Goal: Task Accomplishment & Management: Use online tool/utility

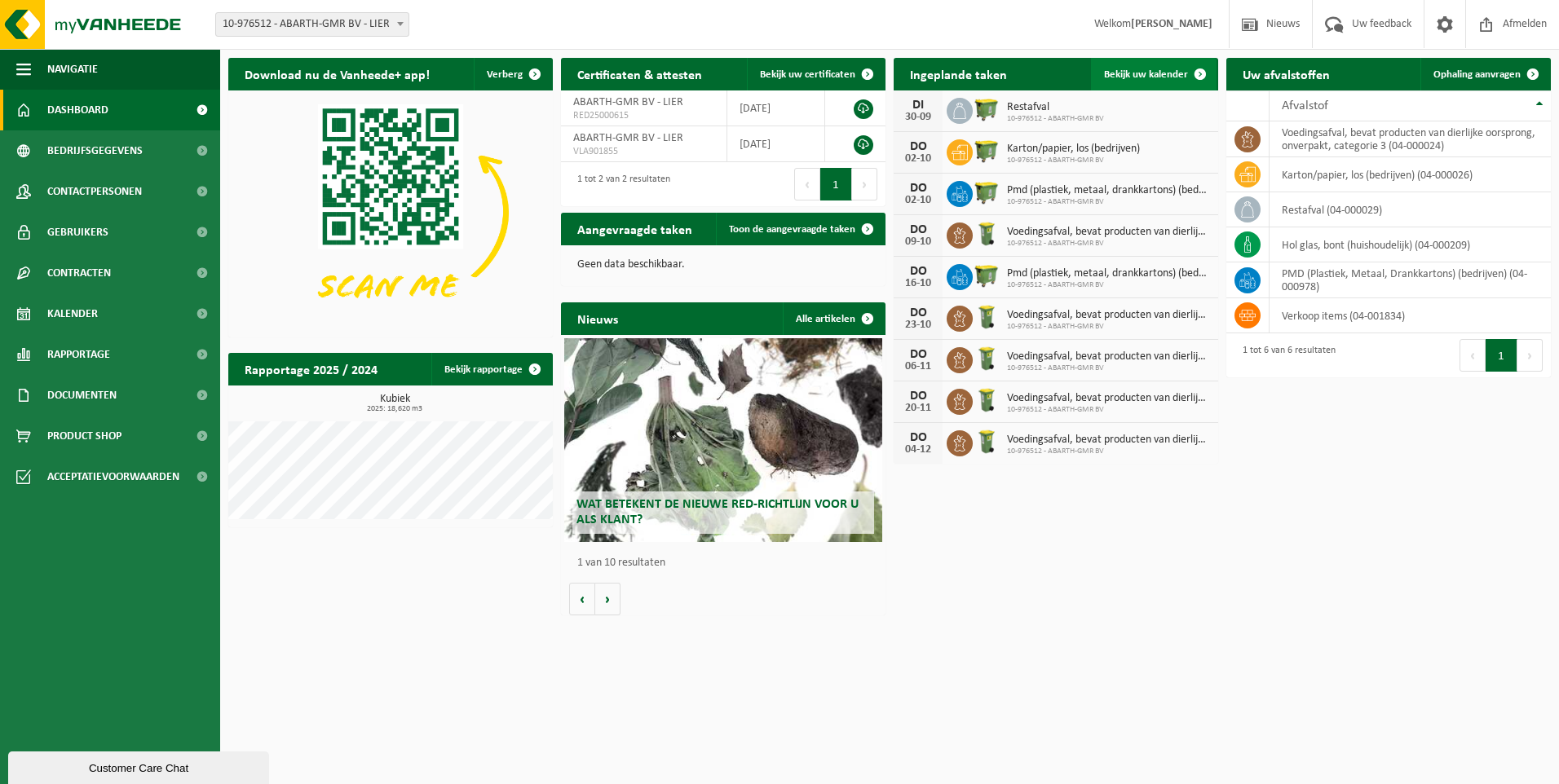
click at [1140, 75] on span "Bekijk uw kalender" at bounding box center [1146, 74] width 84 height 11
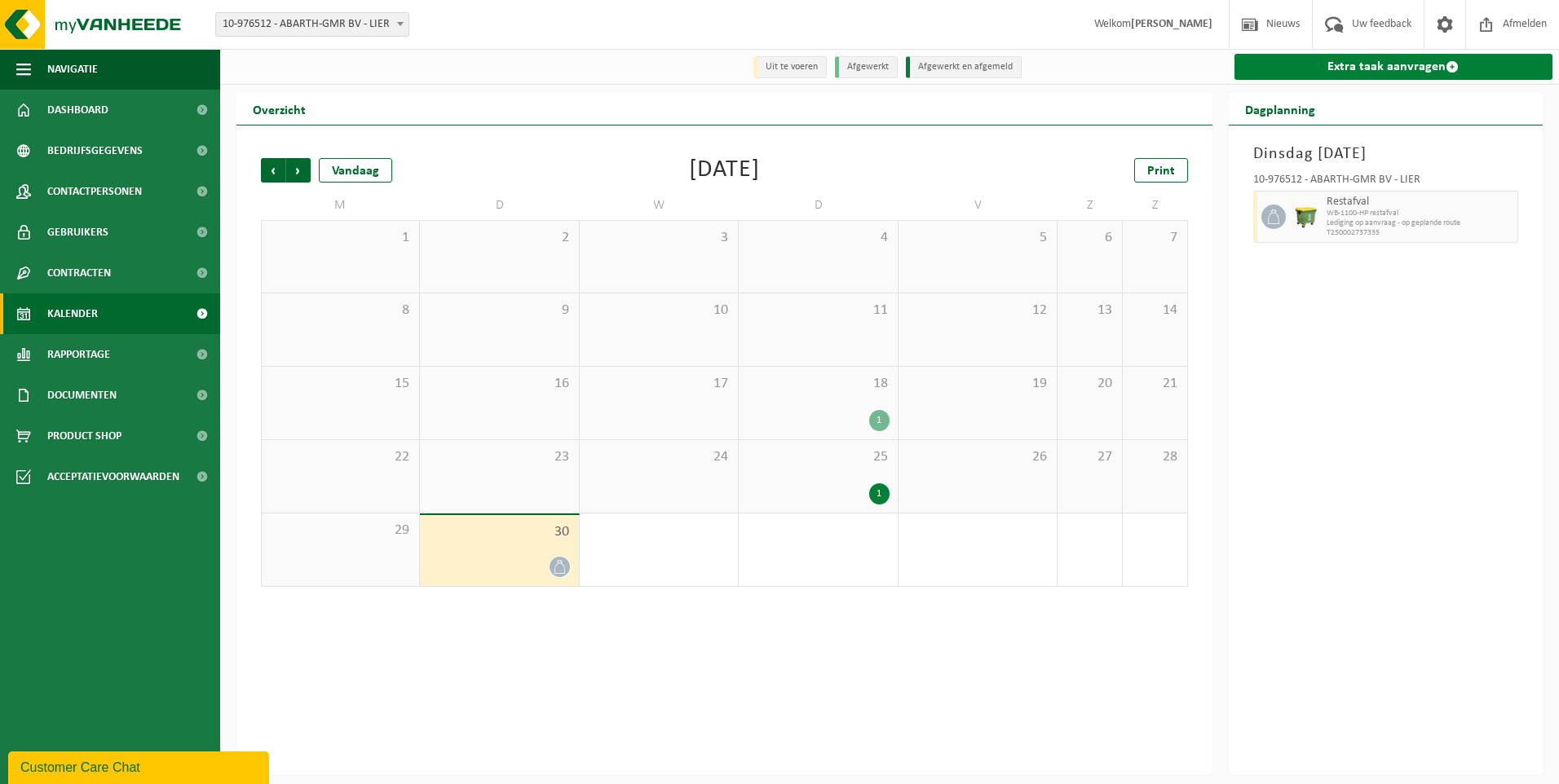
click at [1378, 66] on link "Extra taak aanvragen" at bounding box center [1393, 67] width 319 height 26
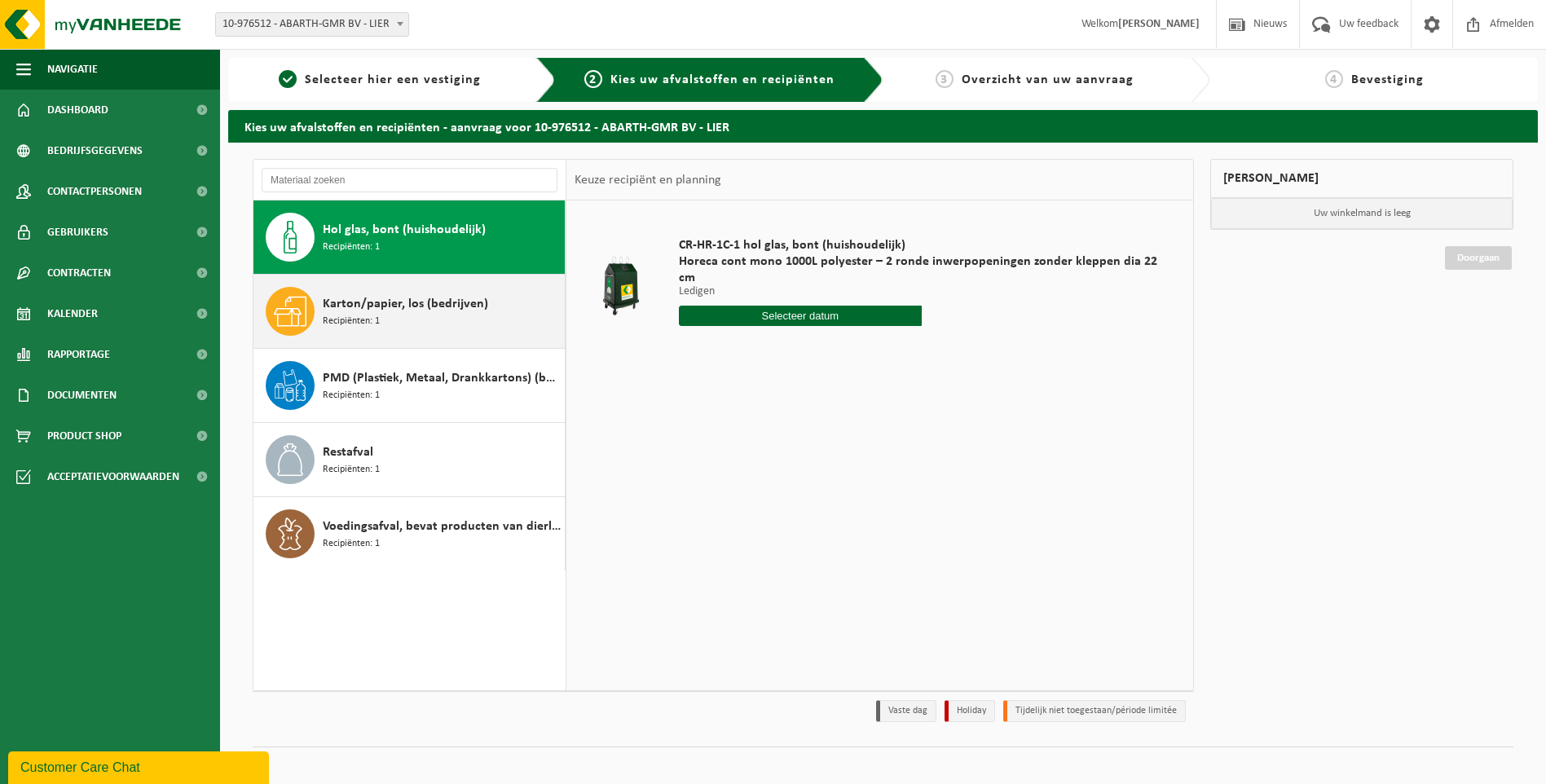
click at [337, 310] on span "Karton/papier, los (bedrijven)" at bounding box center [405, 304] width 166 height 20
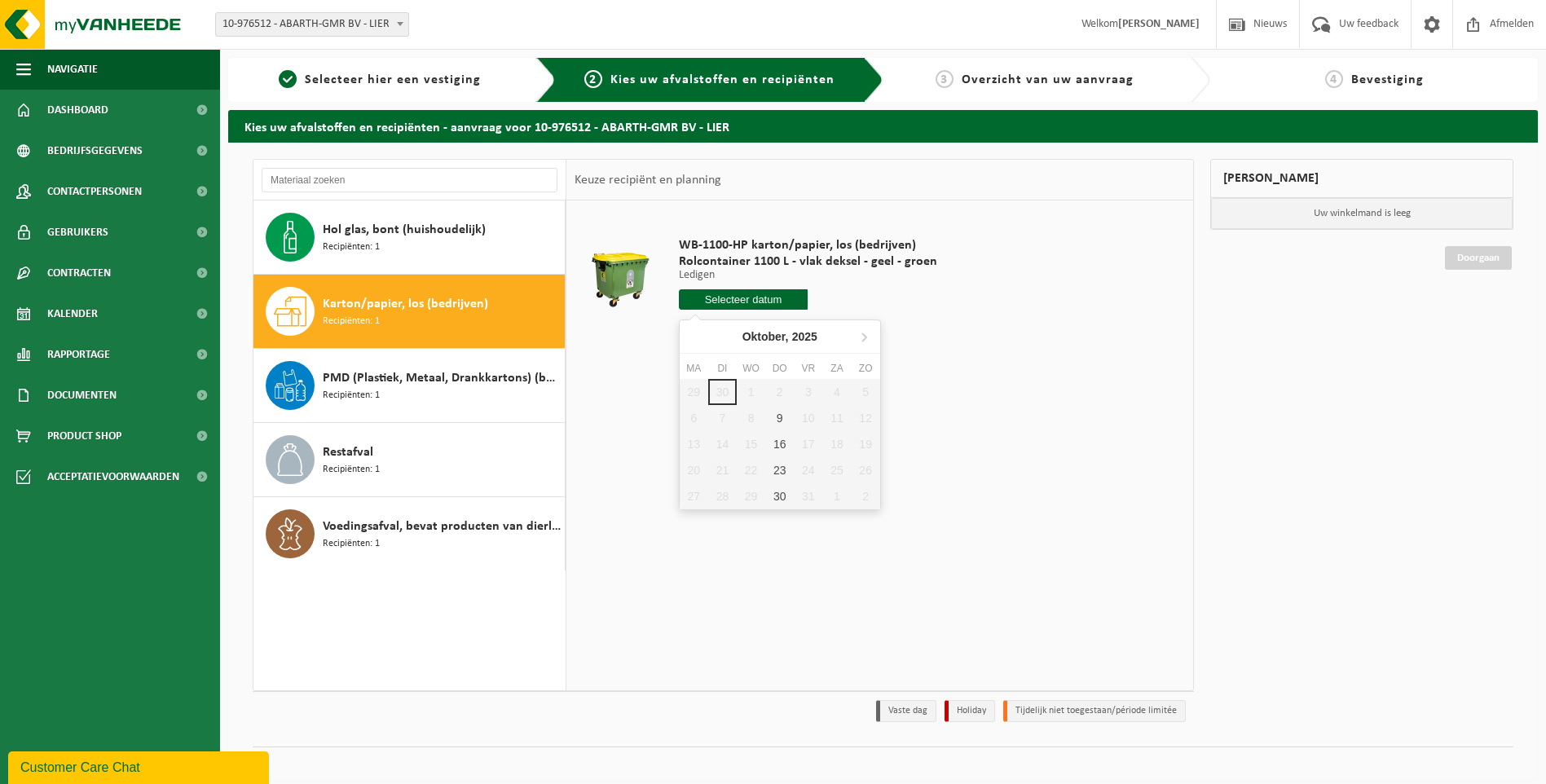
click at [721, 304] on input "text" at bounding box center [743, 299] width 129 height 20
click at [781, 446] on div "16" at bounding box center [780, 443] width 28 height 26
type input "Van [DATE]"
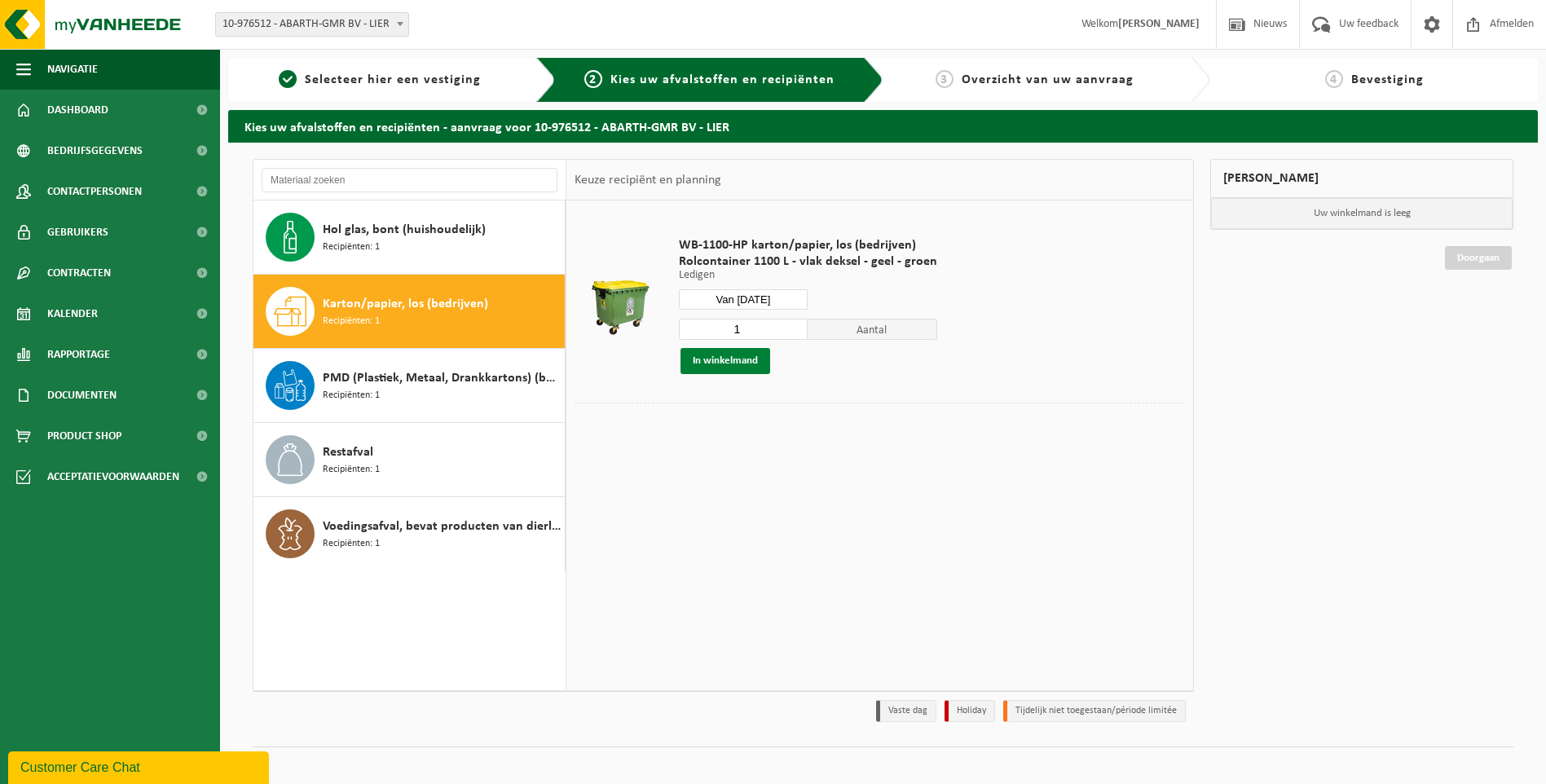
click at [734, 355] on button "In winkelmand" at bounding box center [725, 360] width 90 height 26
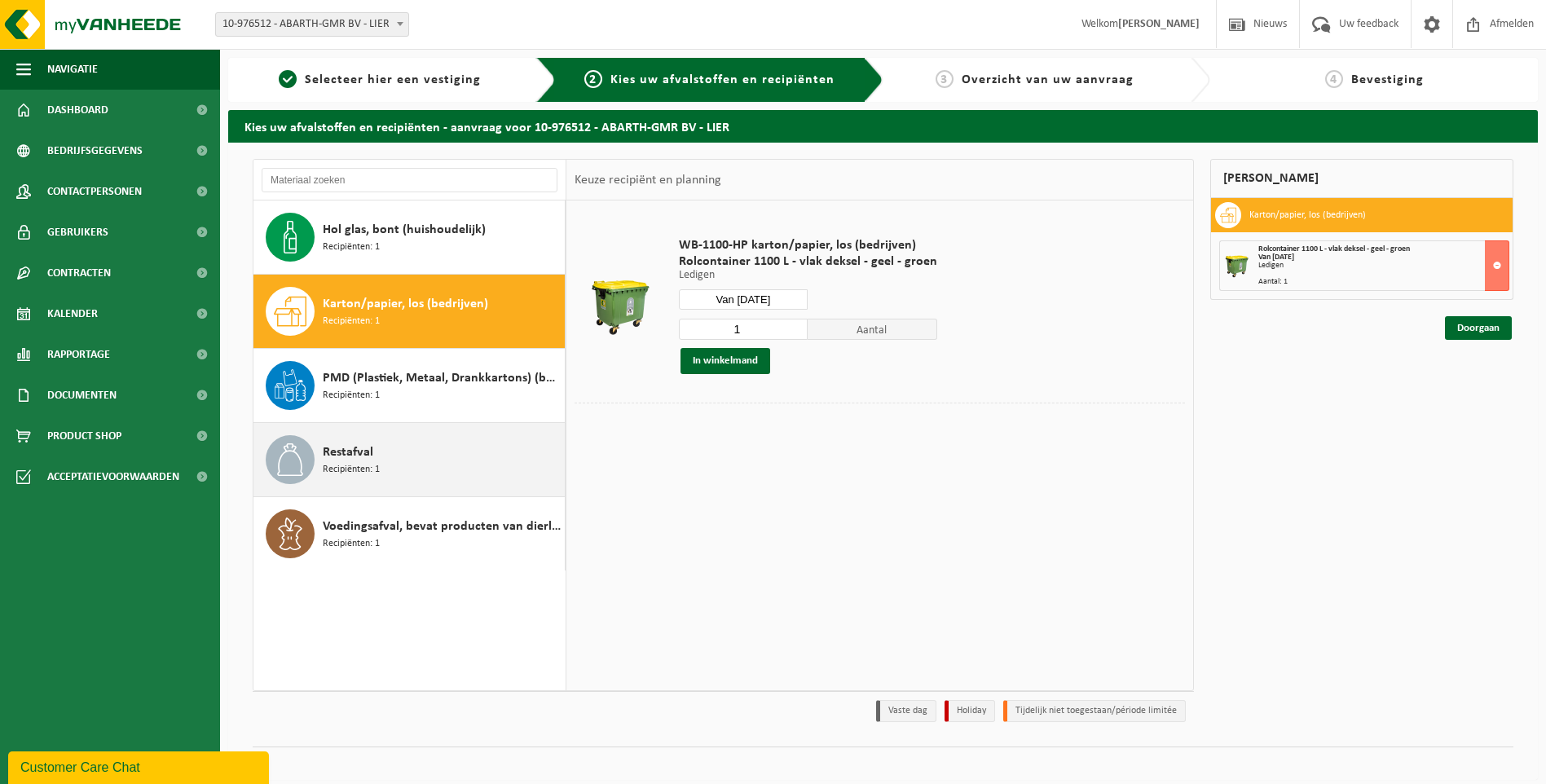
click at [344, 457] on span "Restafval" at bounding box center [348, 452] width 51 height 20
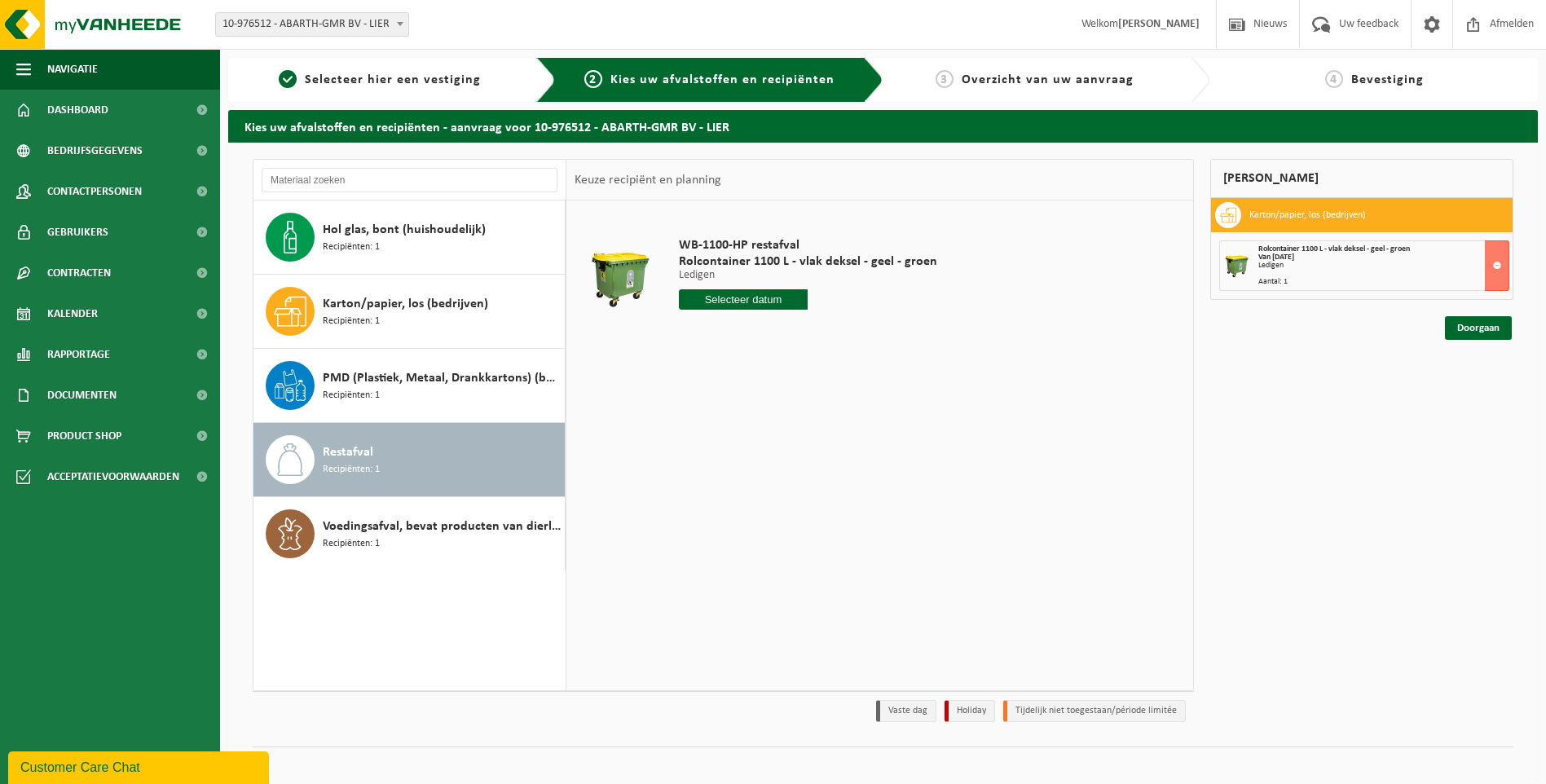
click at [746, 296] on input "text" at bounding box center [743, 299] width 129 height 20
click at [720, 444] on div "14" at bounding box center [722, 443] width 28 height 26
type input "Van [DATE]"
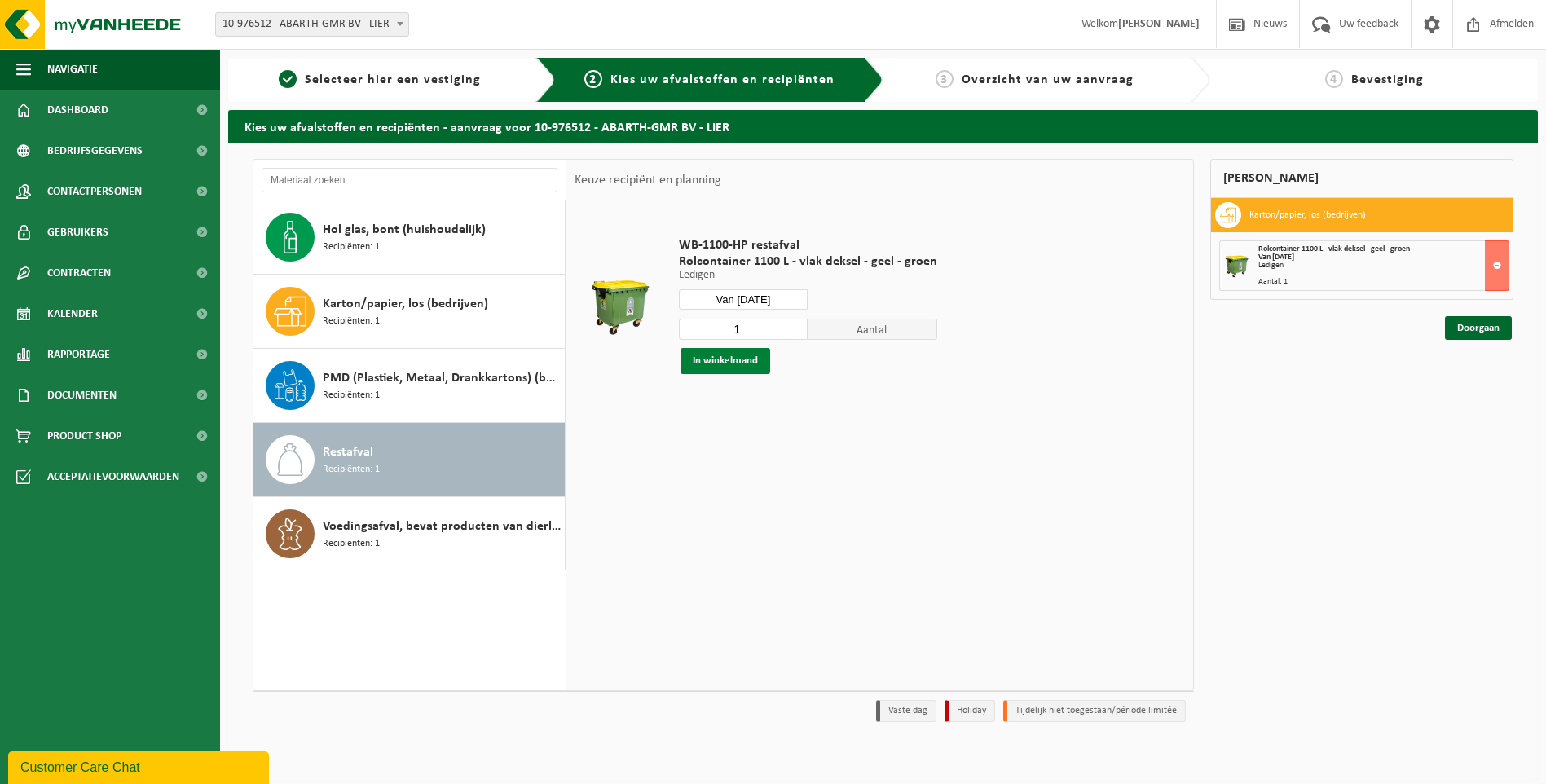
click at [719, 357] on button "In winkelmand" at bounding box center [725, 360] width 90 height 26
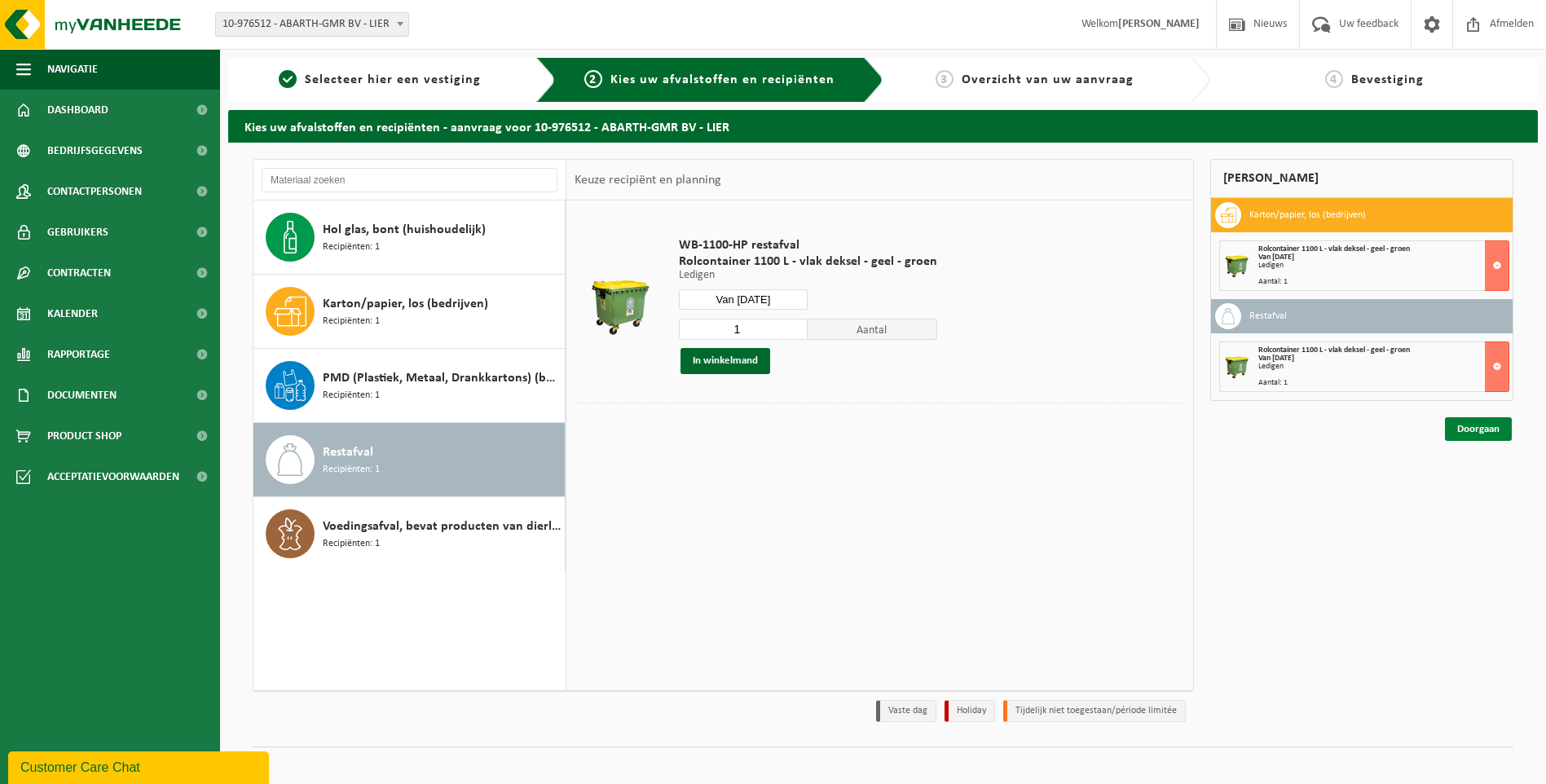
click at [1481, 434] on link "Doorgaan" at bounding box center [1478, 428] width 67 height 24
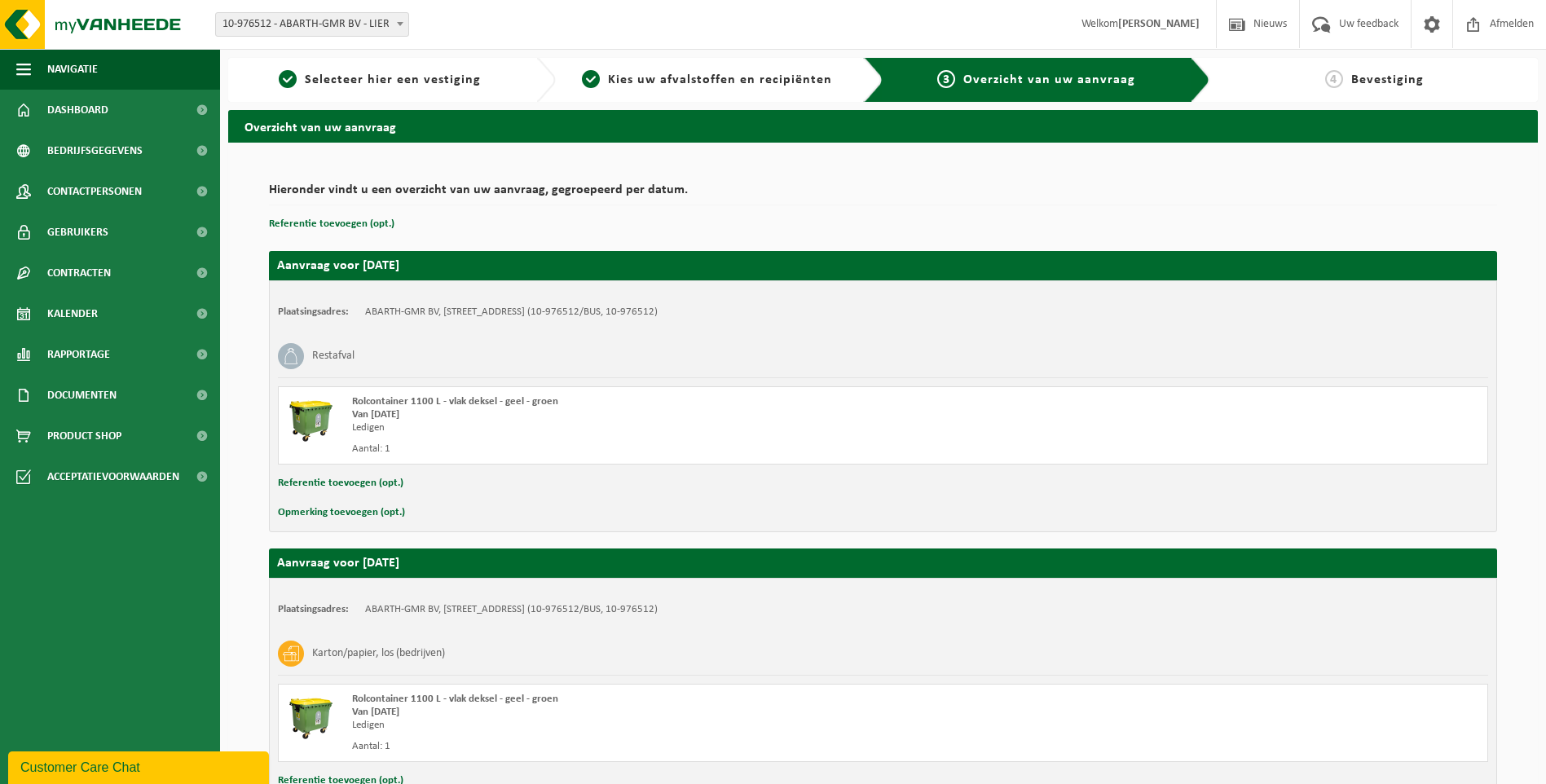
click at [337, 514] on button "Opmerking toevoegen (opt.)" at bounding box center [341, 513] width 127 height 21
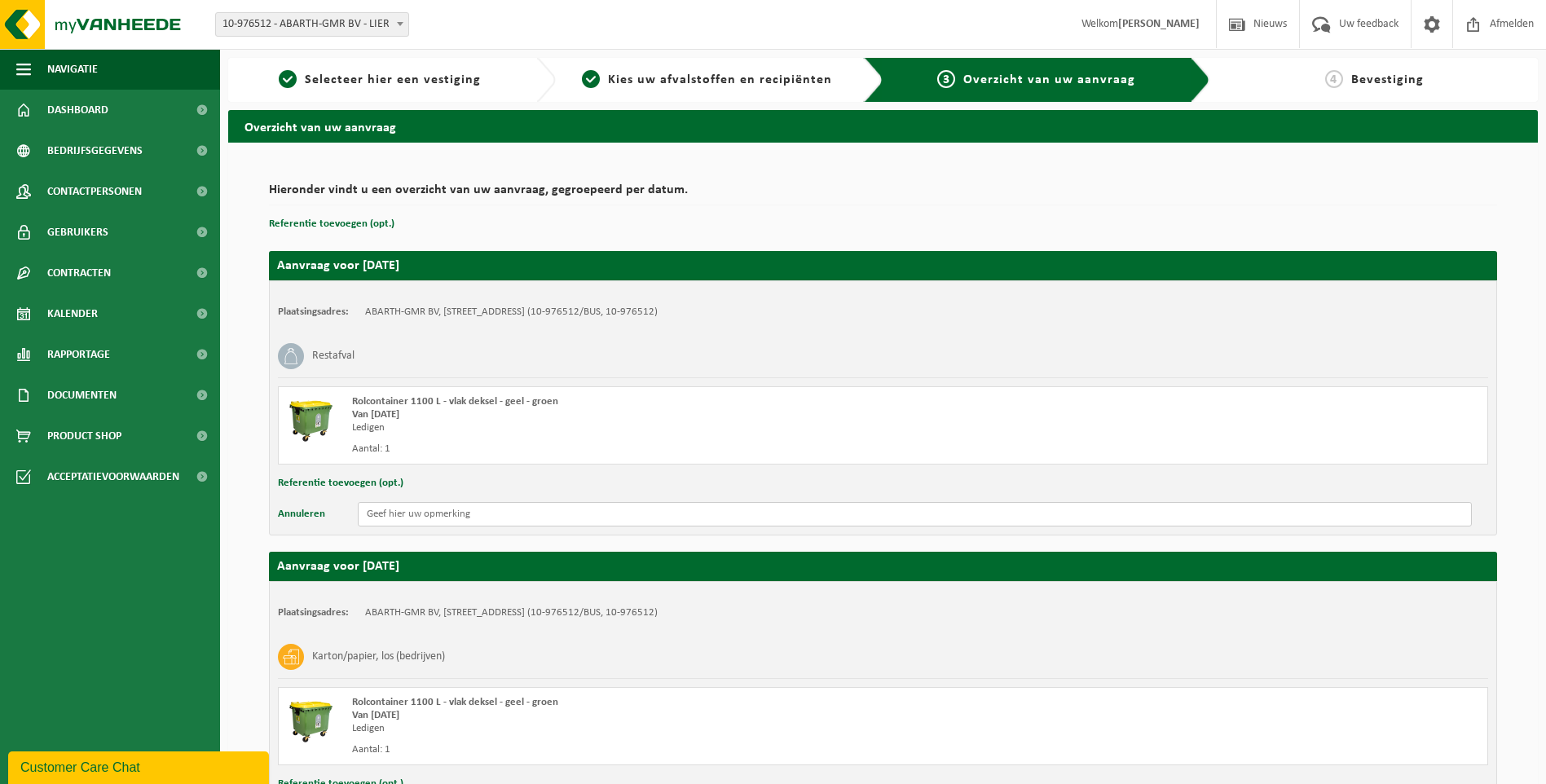
click at [400, 515] on input "text" at bounding box center [914, 514] width 1114 height 25
drag, startPoint x: 524, startPoint y: 514, endPoint x: 349, endPoint y: 520, distance: 175.1
click at [349, 520] on div "Annuleren EINDE PARKING AAN ROLPOORT" at bounding box center [883, 514] width 1210 height 25
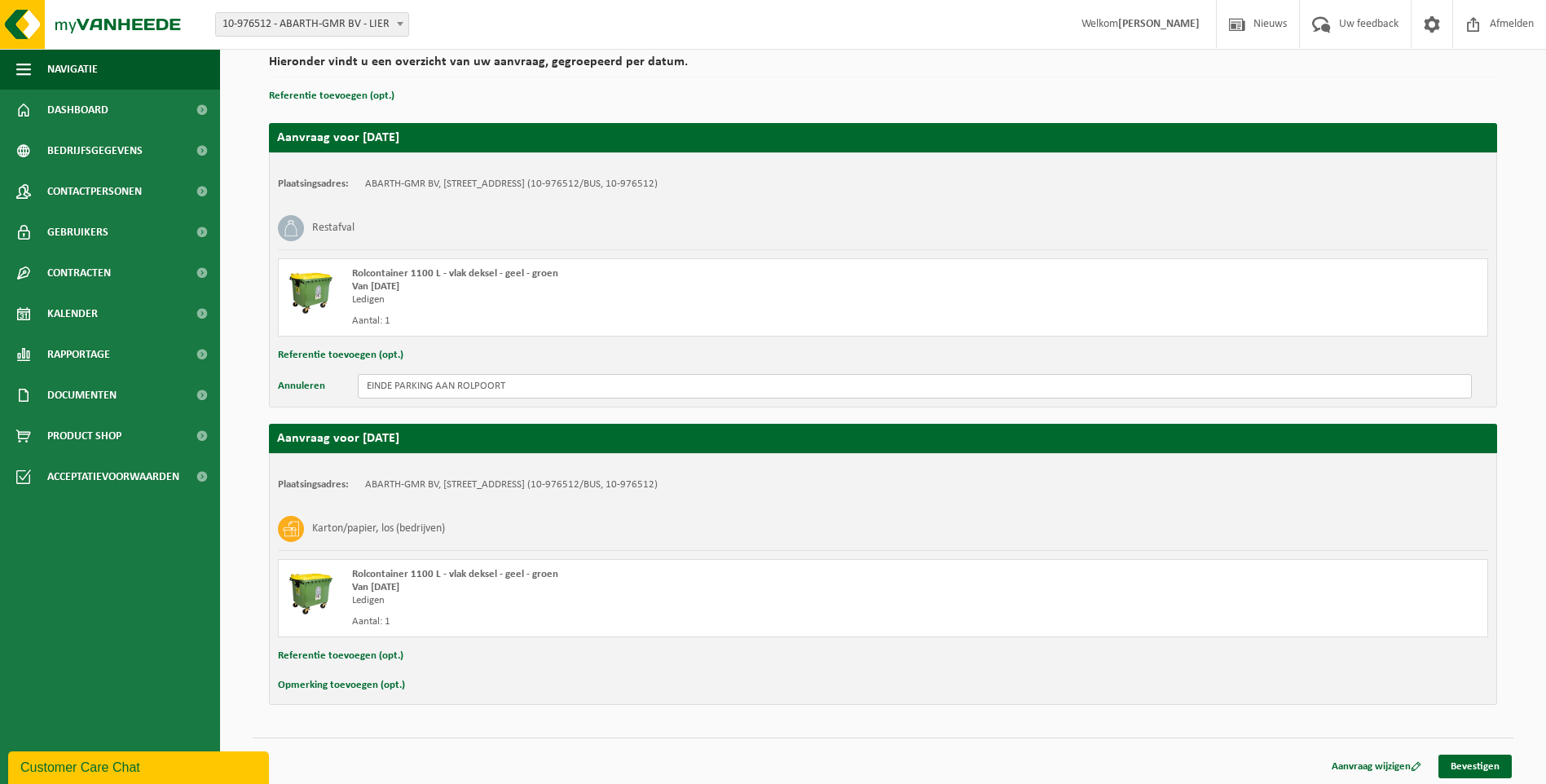
scroll to position [131, 0]
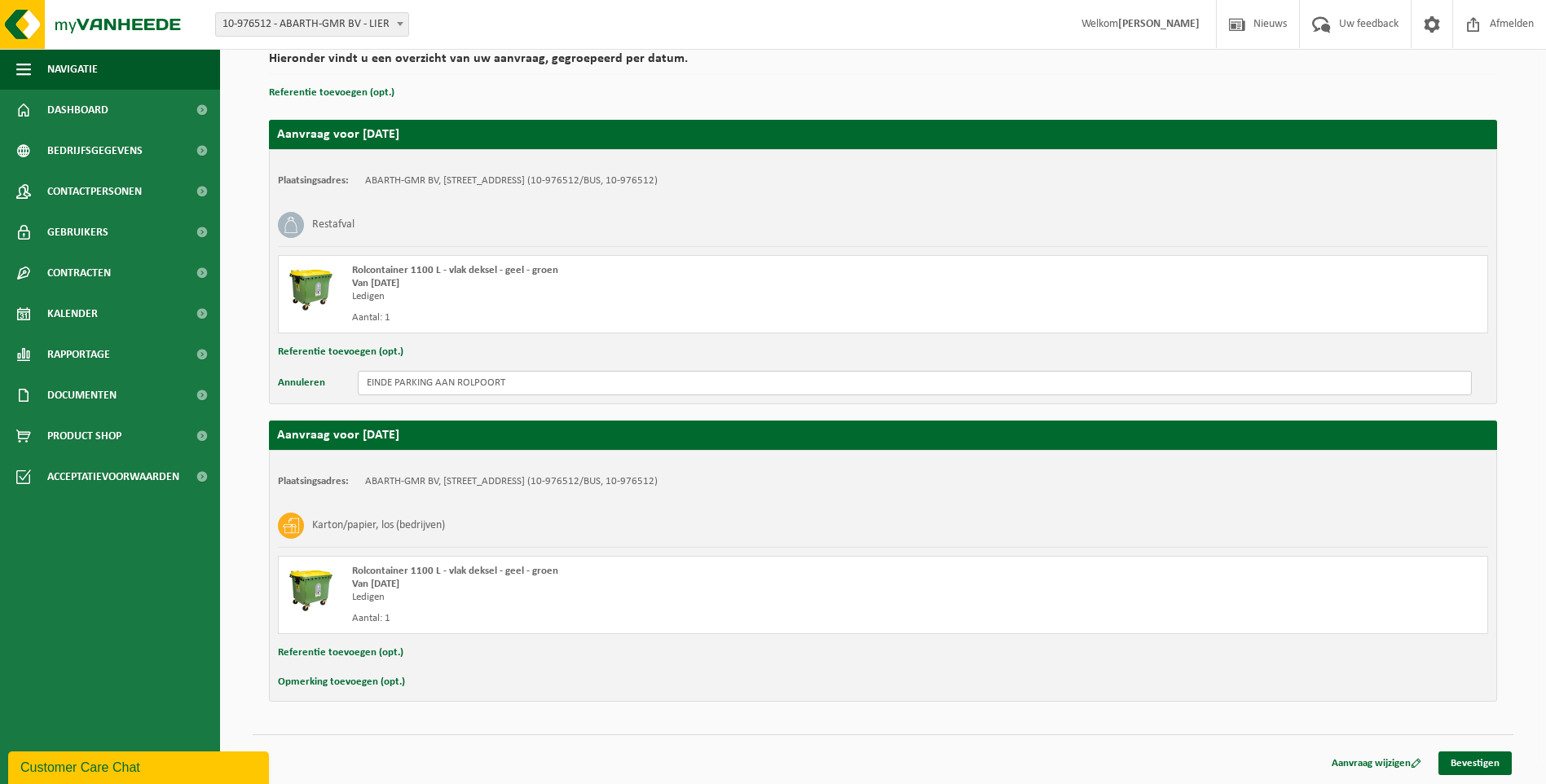
type input "EINDE PARKING AAN ROLPOORT"
click at [351, 687] on button "Opmerking toevoegen (opt.)" at bounding box center [341, 682] width 127 height 21
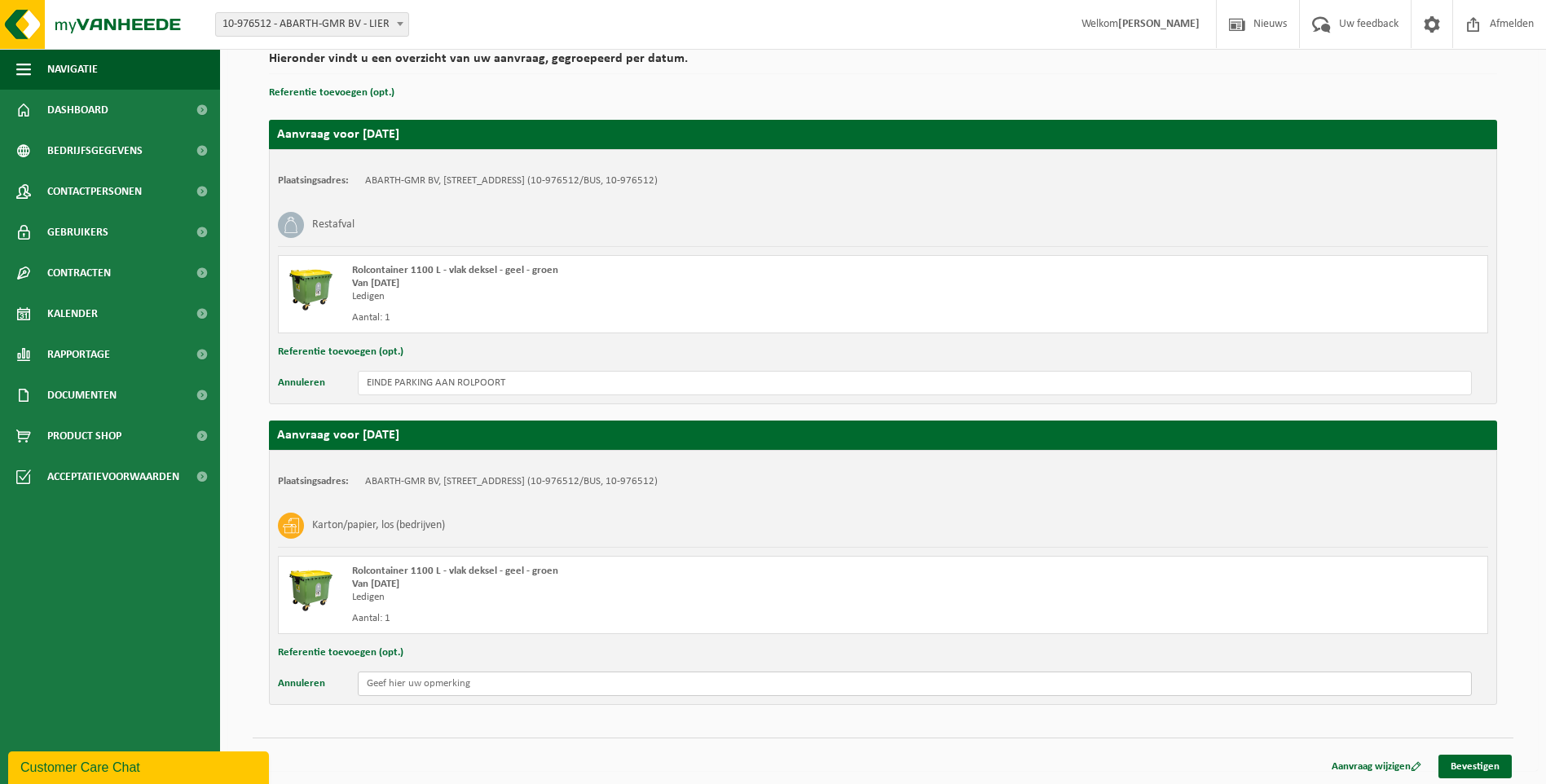
click at [410, 686] on input "text" at bounding box center [914, 684] width 1114 height 25
paste input "EINDE PARKING AAN ROLPOORT"
type input "EINDE PARKING AAN ROLPOORT"
click at [1474, 767] on link "Bevestigen" at bounding box center [1475, 766] width 74 height 24
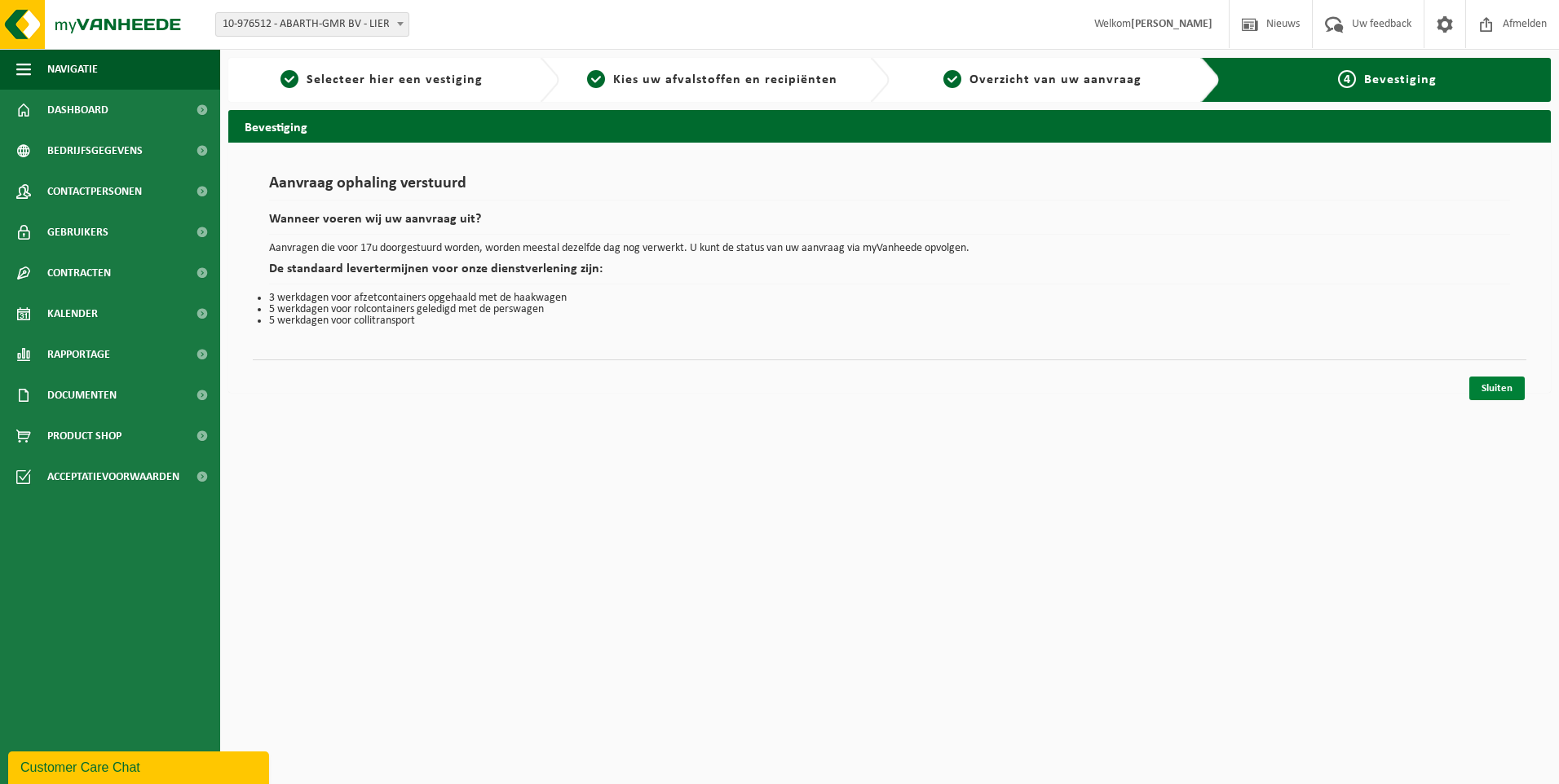
click at [1500, 386] on link "Sluiten" at bounding box center [1497, 388] width 55 height 24
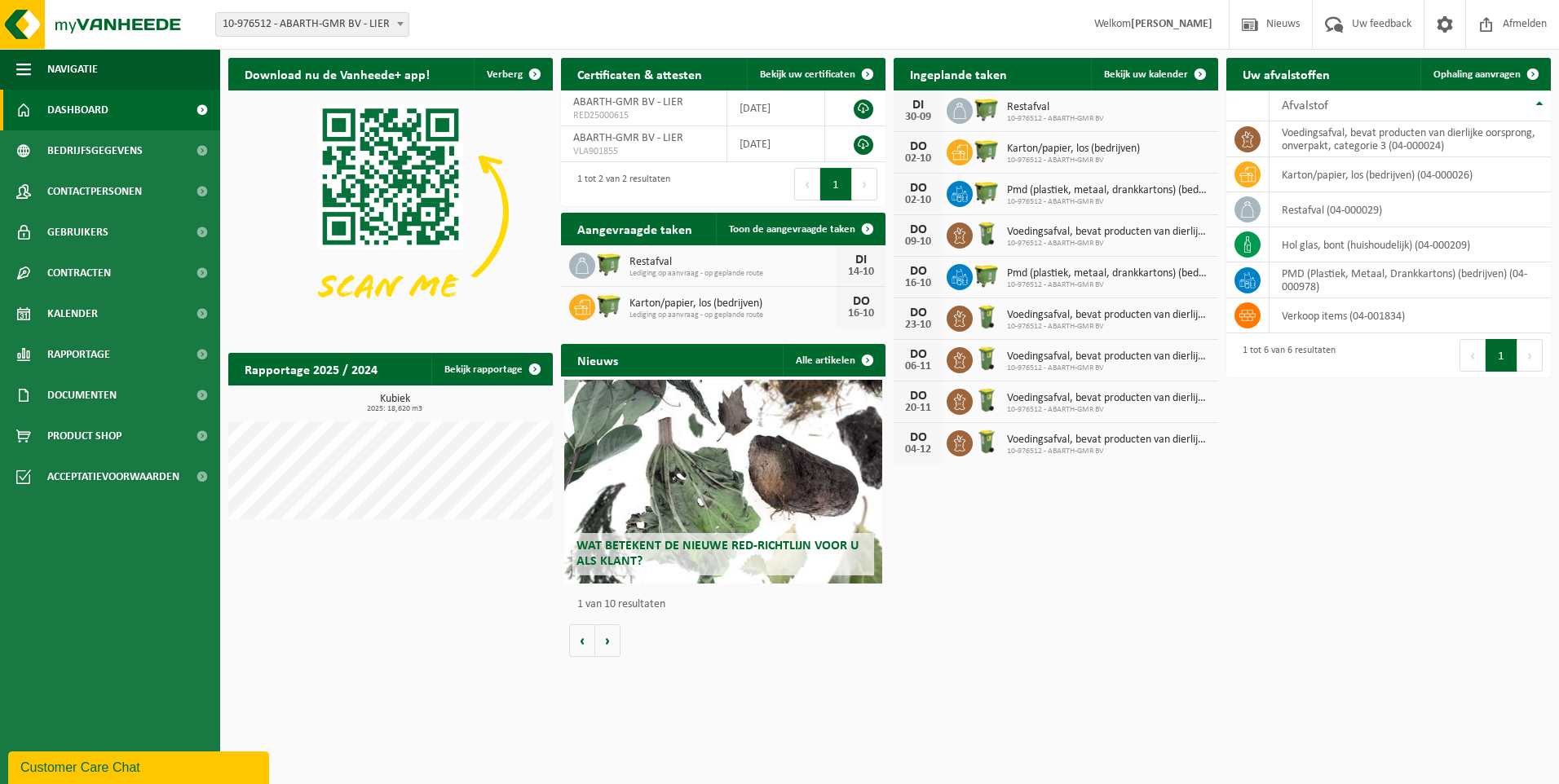
click at [1083, 573] on div "Download nu de Vanheede+ app! Verberg Certificaten & attesten Bekijk uw certifi…" at bounding box center [889, 357] width 1330 height 615
